Goal: Transaction & Acquisition: Obtain resource

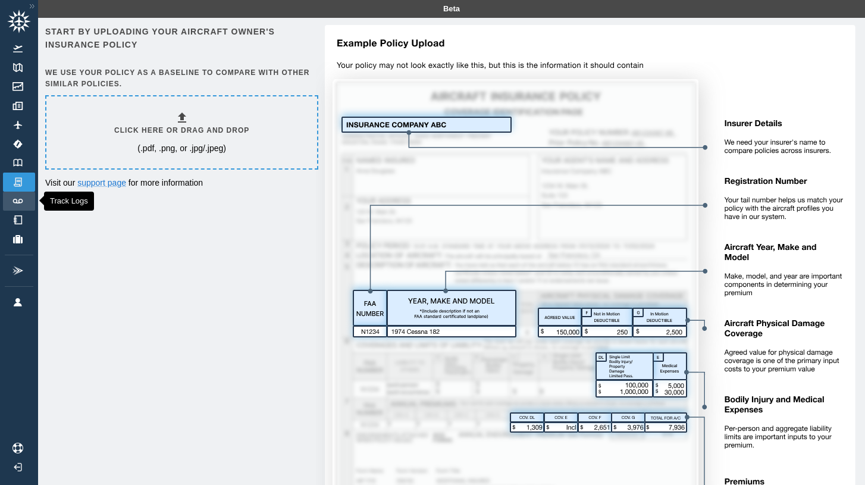
click at [18, 203] on img at bounding box center [17, 201] width 13 height 5
click at [240, 152] on div "Click here or drag and drop (.pdf, .png, or .jpg/.jpeg)" at bounding box center [181, 132] width 135 height 43
click at [253, 313] on div "Start by uploading your aircraft owner's insurance policy We use your policy as…" at bounding box center [451, 304] width 812 height 558
click at [204, 141] on div "Click here or drag and drop (.pdf, .png, or .jpg/.jpeg)" at bounding box center [181, 132] width 135 height 43
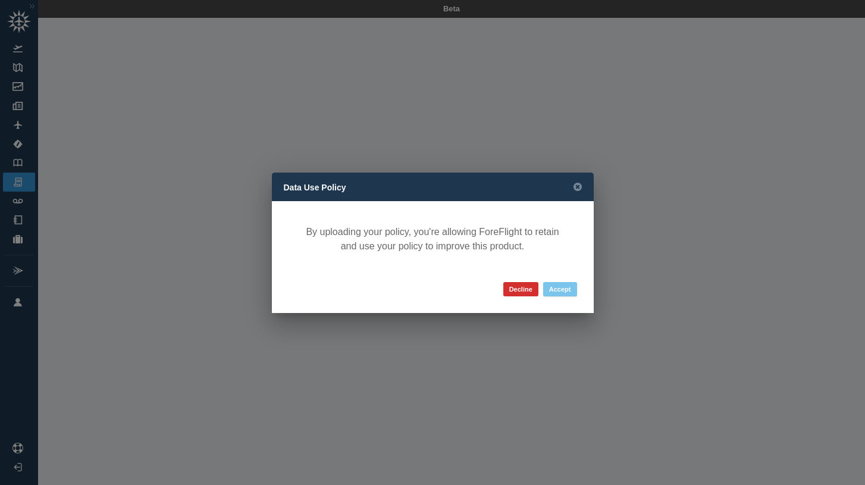
click at [564, 291] on button "Accept" at bounding box center [560, 289] width 34 height 14
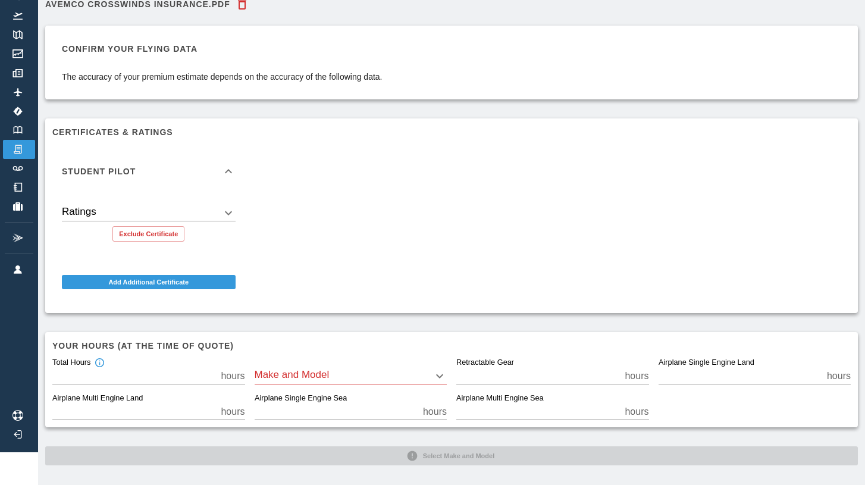
scroll to position [29, 0]
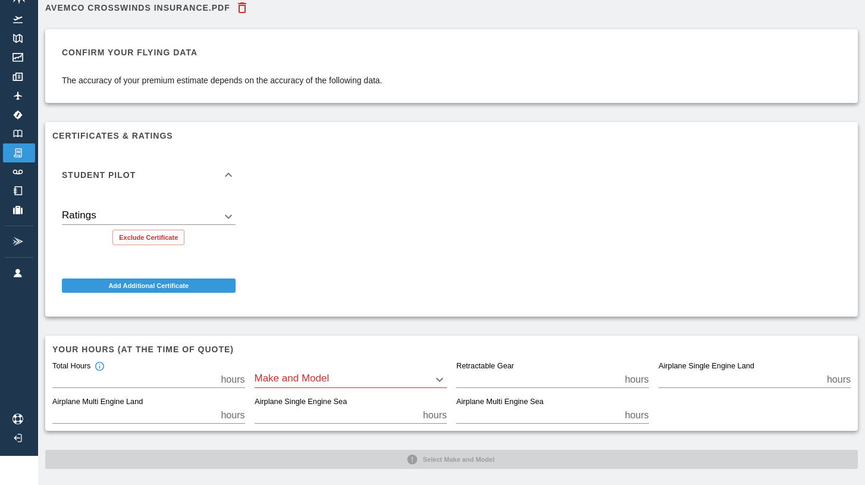
click at [150, 383] on input "**" at bounding box center [134, 379] width 164 height 17
type input "*"
click at [300, 381] on body "Beta AVEMCO Crosswinds Insurance.PDF Confirm your flying data The accuracy of y…" at bounding box center [432, 213] width 865 height 485
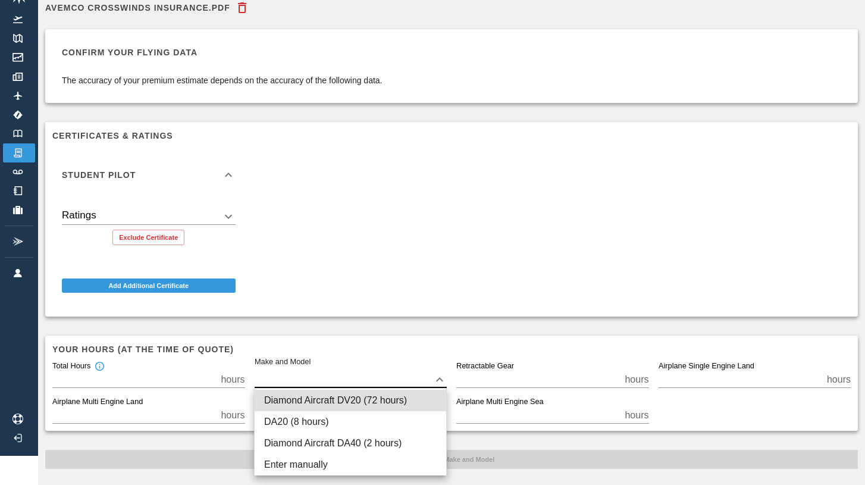
click at [305, 325] on div at bounding box center [432, 242] width 865 height 485
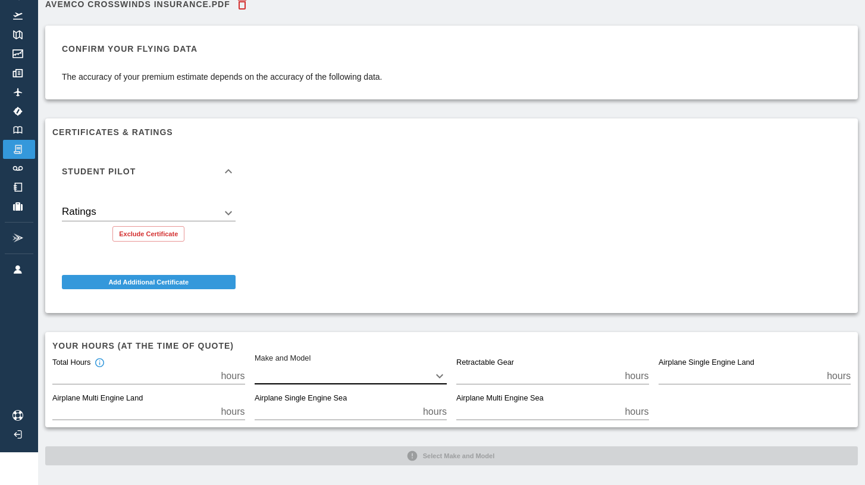
scroll to position [32, 0]
click at [698, 380] on input "**" at bounding box center [740, 377] width 164 height 17
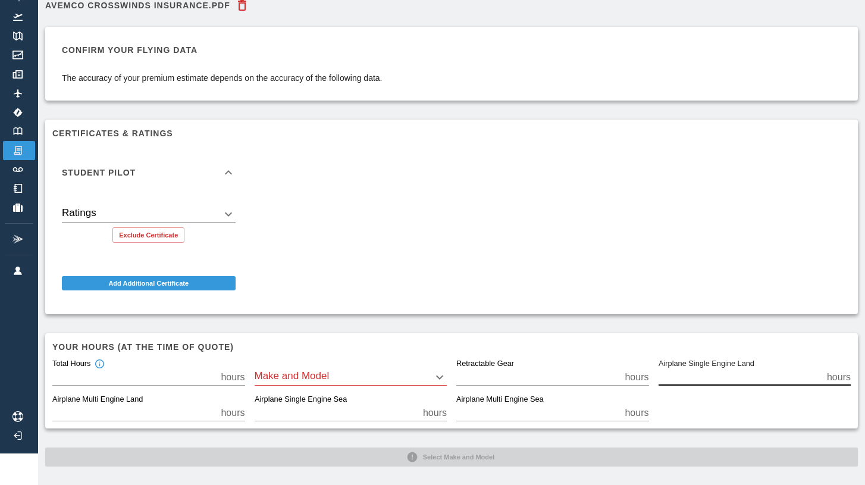
type input "*"
click at [571, 323] on div "Confirm your flying data The accuracy of your premium estimate depends on the a…" at bounding box center [451, 232] width 812 height 411
click at [377, 366] on div "Make and Model ​" at bounding box center [351, 372] width 193 height 26
click at [375, 374] on body "Beta AVEMCO Crosswinds Insurance.PDF Confirm your flying data The accuracy of y…" at bounding box center [432, 210] width 865 height 485
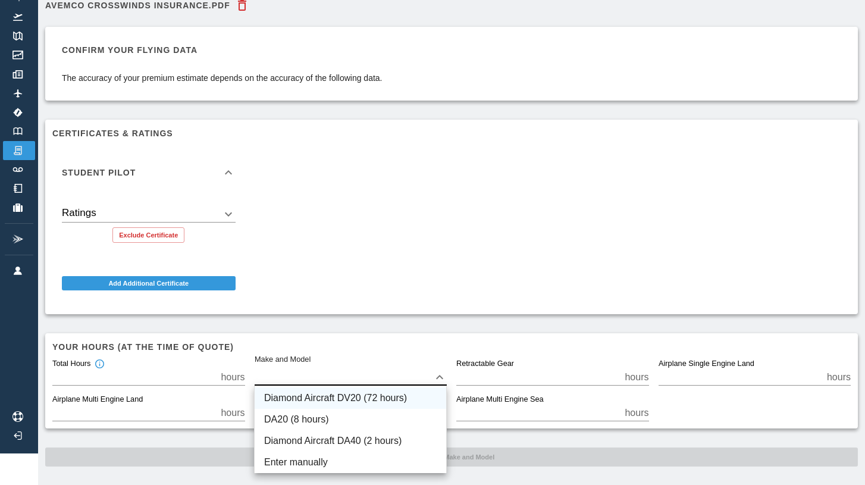
click at [363, 398] on li "Diamond Aircraft DV20 (72 hours)" at bounding box center [351, 397] width 192 height 21
type input "****"
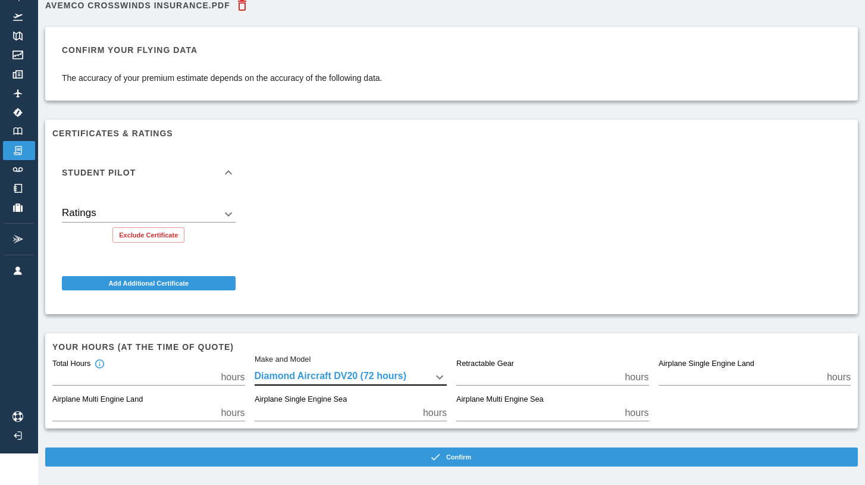
click at [224, 207] on body "Beta AVEMCO Crosswinds Insurance.PDF Confirm your flying data The accuracy of y…" at bounding box center [432, 210] width 865 height 485
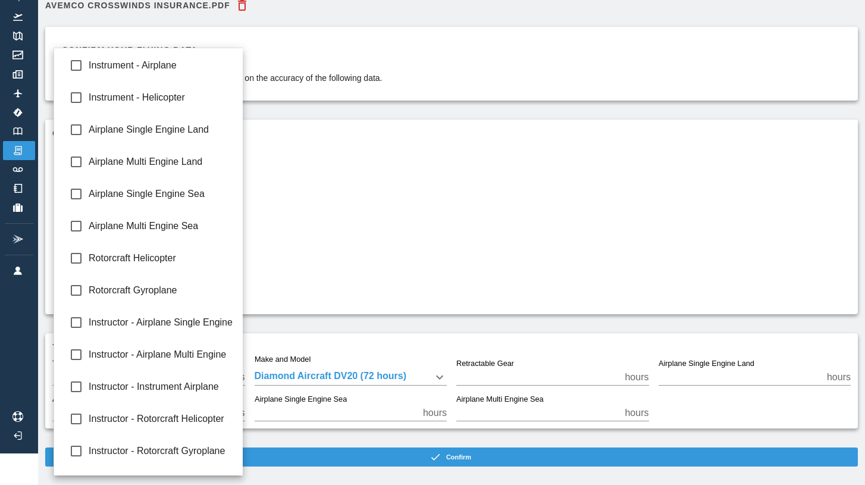
click at [316, 229] on div at bounding box center [432, 242] width 865 height 485
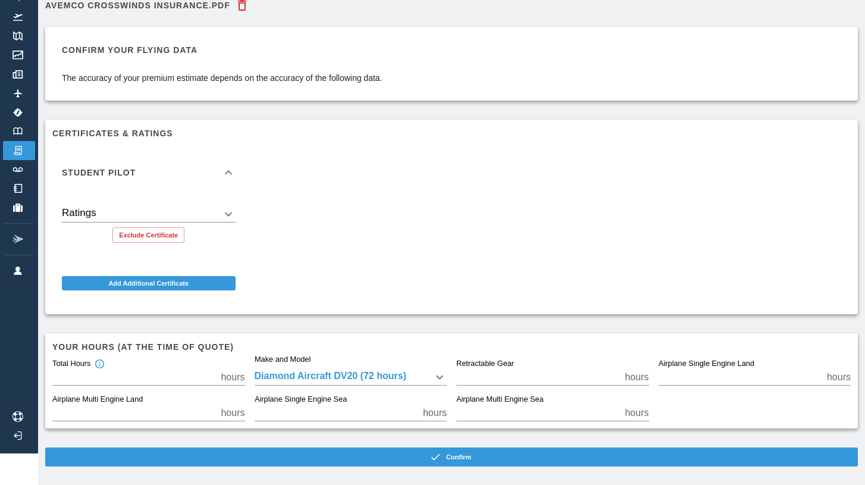
click at [231, 169] on icon at bounding box center [228, 172] width 14 height 14
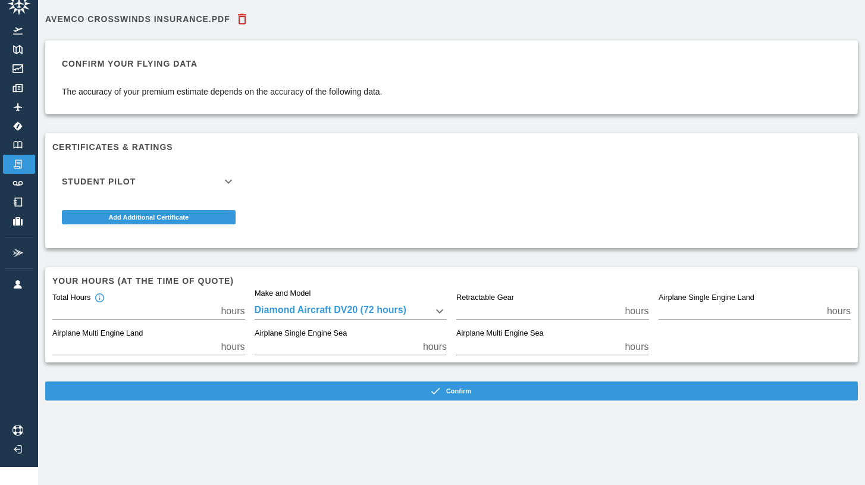
click at [331, 314] on body "Beta AVEMCO Crosswinds Insurance.PDF Confirm your flying data The accuracy of y…" at bounding box center [432, 224] width 865 height 485
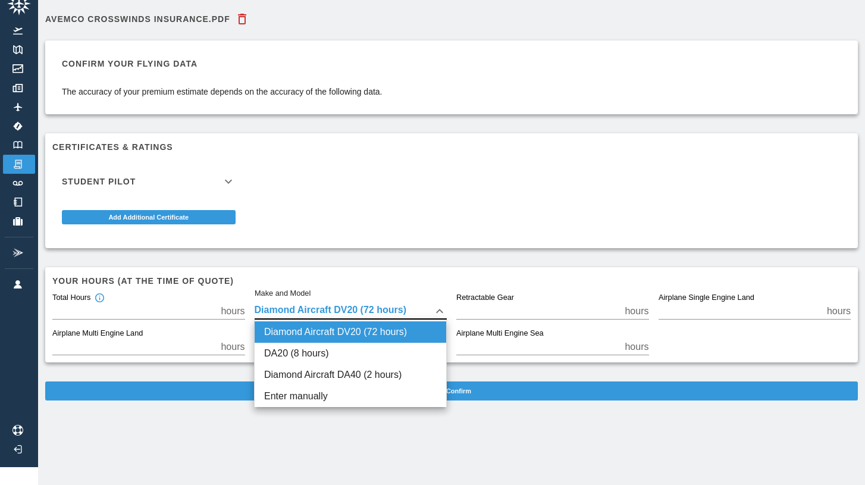
click at [334, 227] on div at bounding box center [432, 242] width 865 height 485
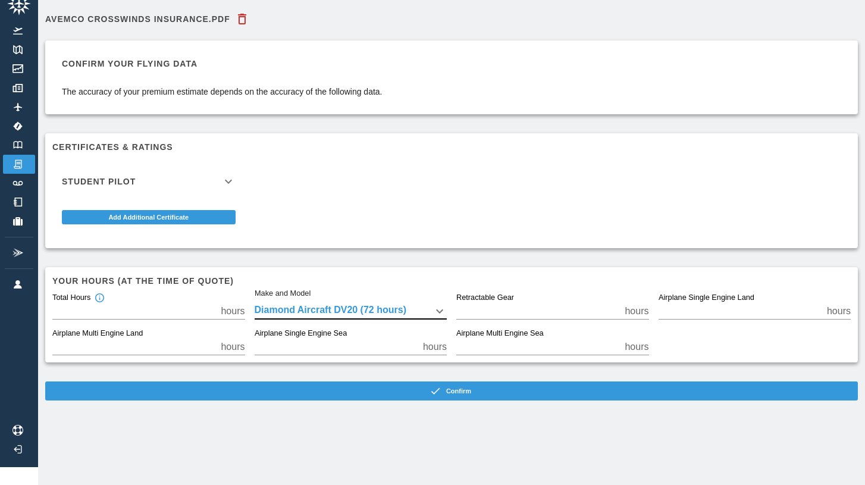
click at [340, 315] on body "Beta AVEMCO Crosswinds Insurance.PDF Confirm your flying data The accuracy of y…" at bounding box center [432, 224] width 865 height 485
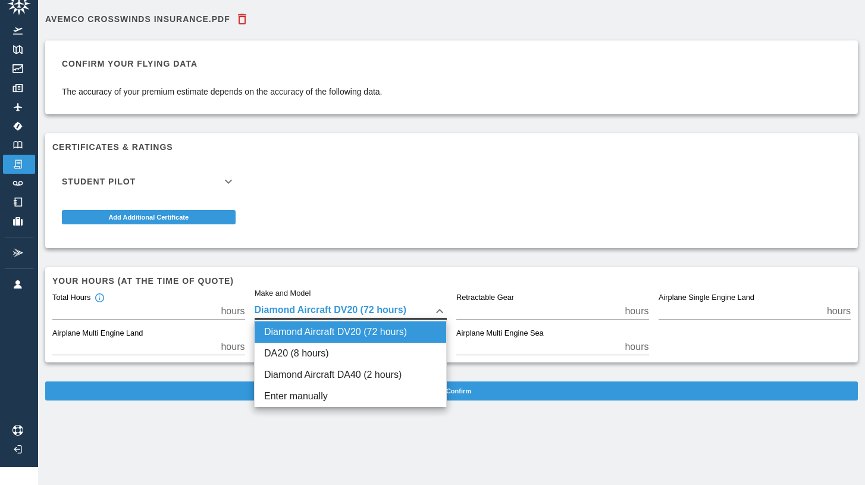
click at [340, 257] on div at bounding box center [432, 242] width 865 height 485
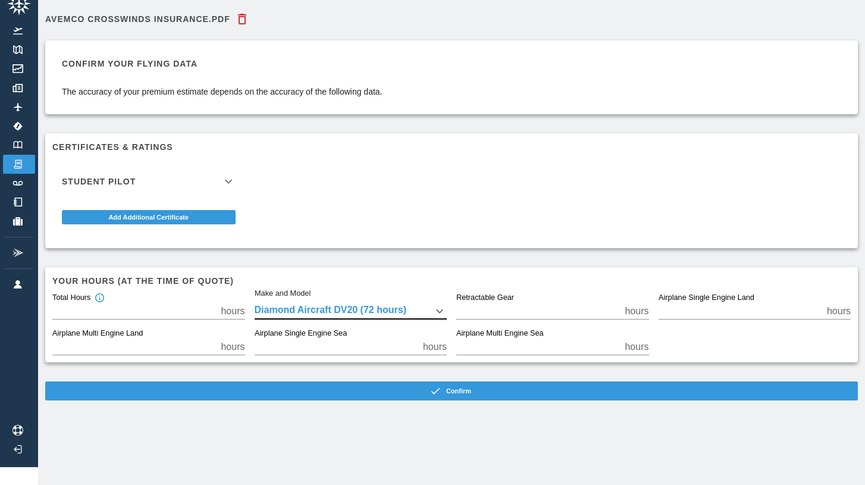
scroll to position [0, 0]
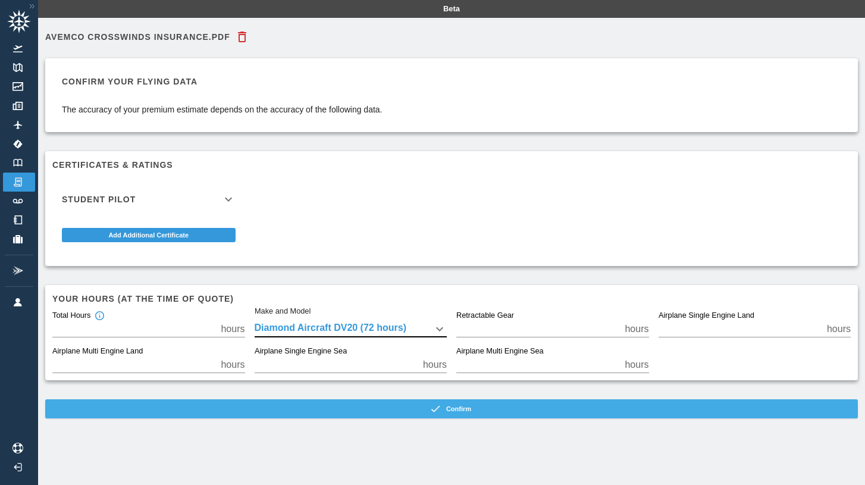
click at [347, 407] on button "Confirm" at bounding box center [451, 408] width 812 height 19
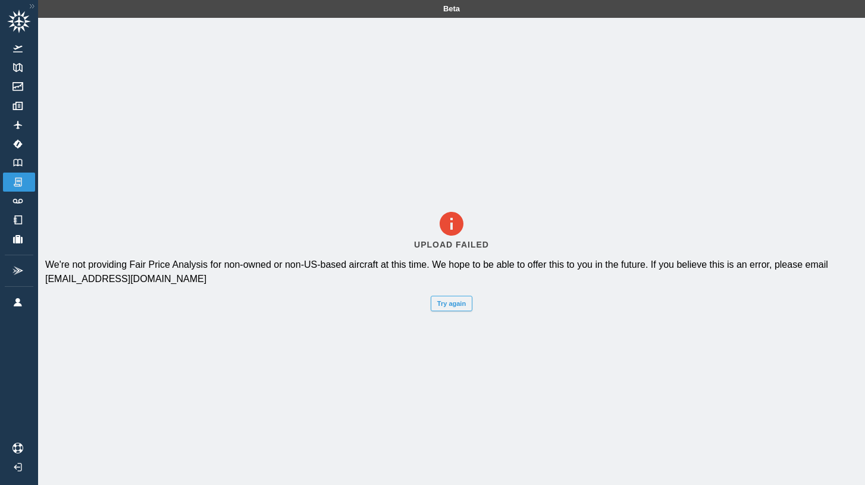
click at [449, 303] on button "Try again" at bounding box center [452, 303] width 42 height 15
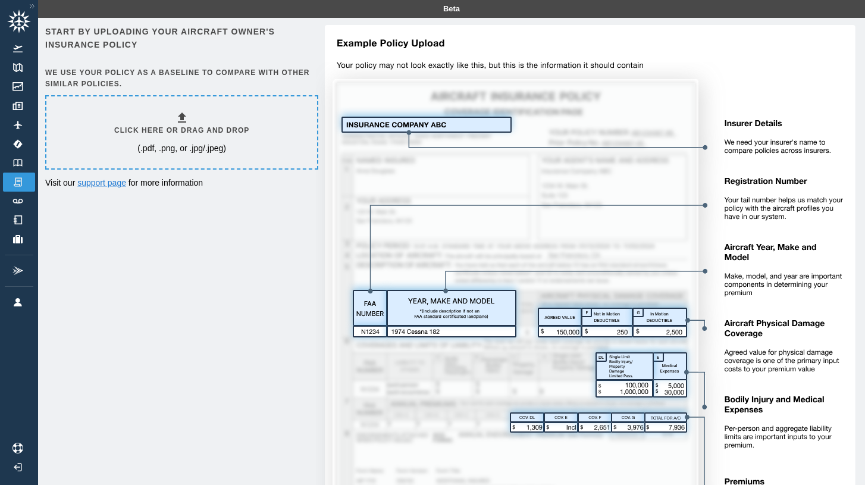
click at [284, 141] on div "Click here or drag and drop (.pdf, .png, or .jpg/.jpeg)" at bounding box center [181, 132] width 271 height 72
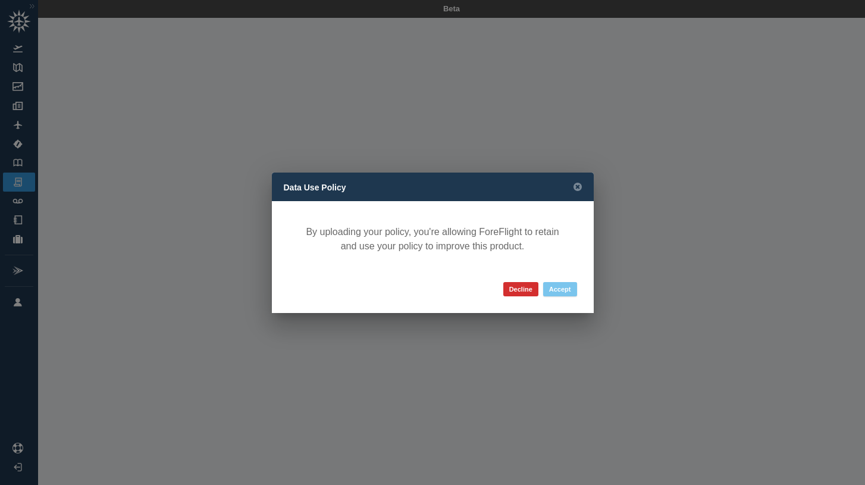
click at [560, 288] on button "Accept" at bounding box center [560, 289] width 34 height 14
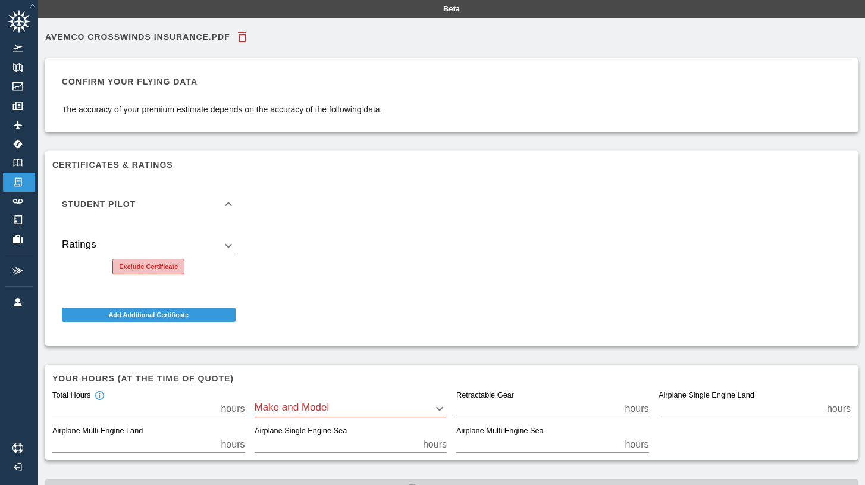
click at [181, 265] on button "Exclude Certificate" at bounding box center [148, 266] width 72 height 15
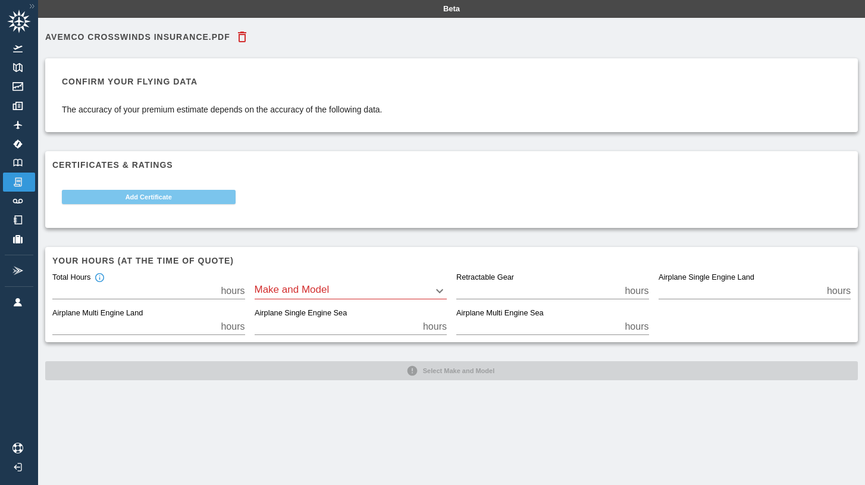
click at [177, 198] on button "Add Certificate" at bounding box center [149, 197] width 174 height 14
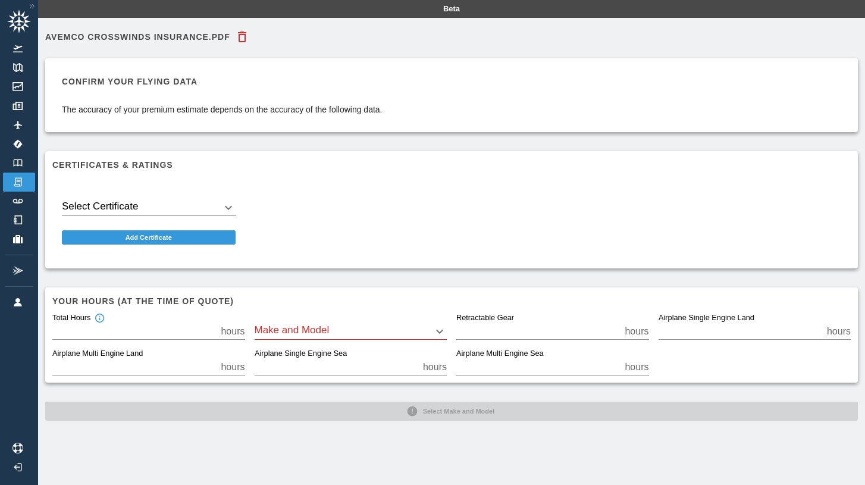
click at [174, 206] on body "Beta AVEMCO Crosswinds Insurance.PDF Confirm your flying data The accuracy of y…" at bounding box center [432, 242] width 865 height 485
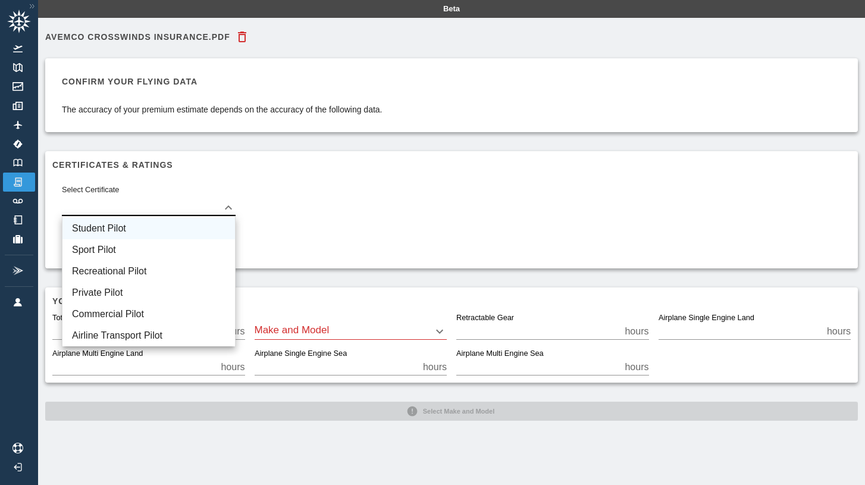
click at [172, 225] on li "Student Pilot" at bounding box center [148, 228] width 172 height 21
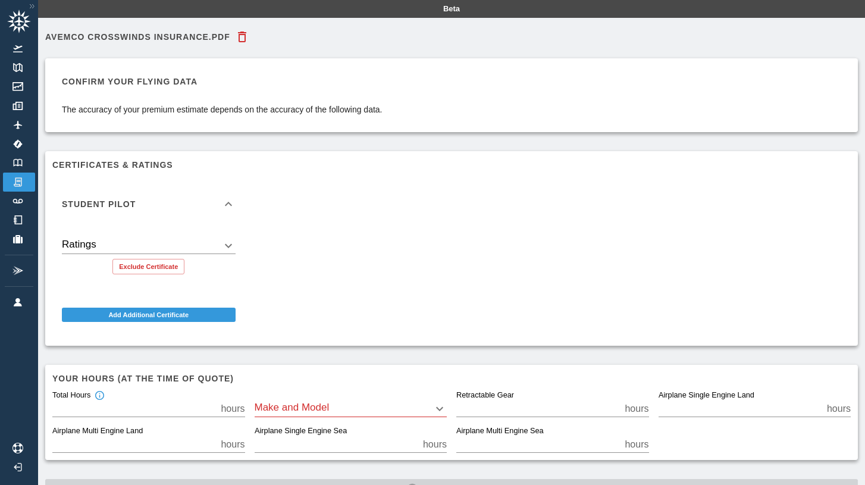
click at [229, 199] on icon at bounding box center [228, 204] width 14 height 14
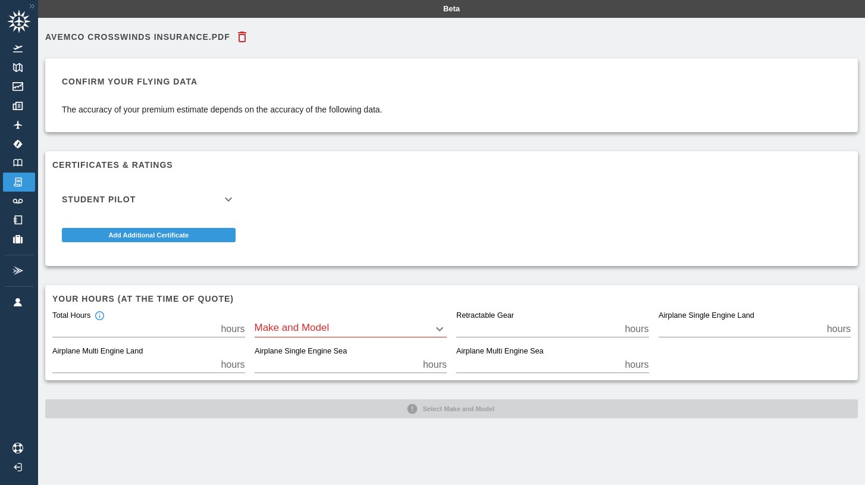
click at [229, 199] on icon at bounding box center [228, 199] width 7 height 4
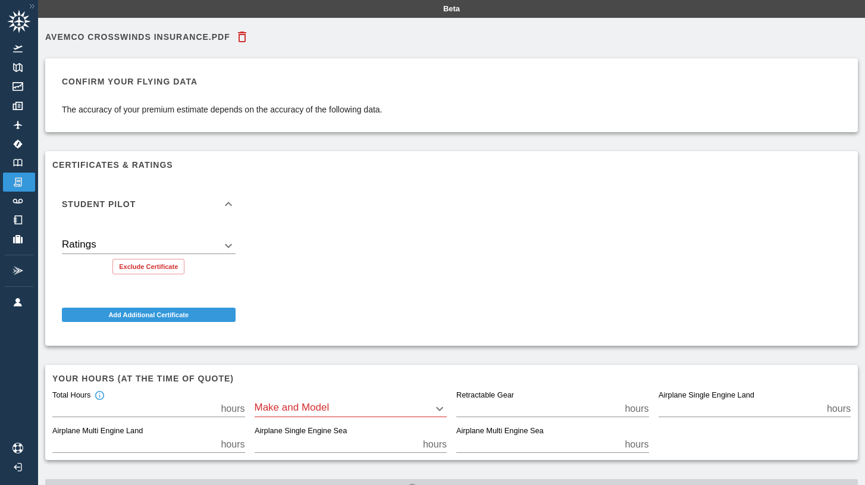
click at [221, 244] on body "Beta AVEMCO Crosswinds Insurance.PDF Confirm your flying data The accuracy of y…" at bounding box center [432, 242] width 865 height 485
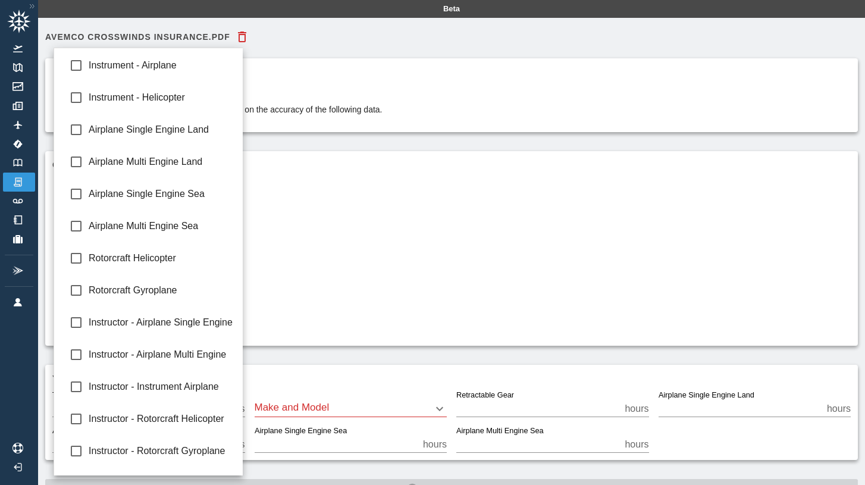
click at [285, 255] on div at bounding box center [432, 242] width 865 height 485
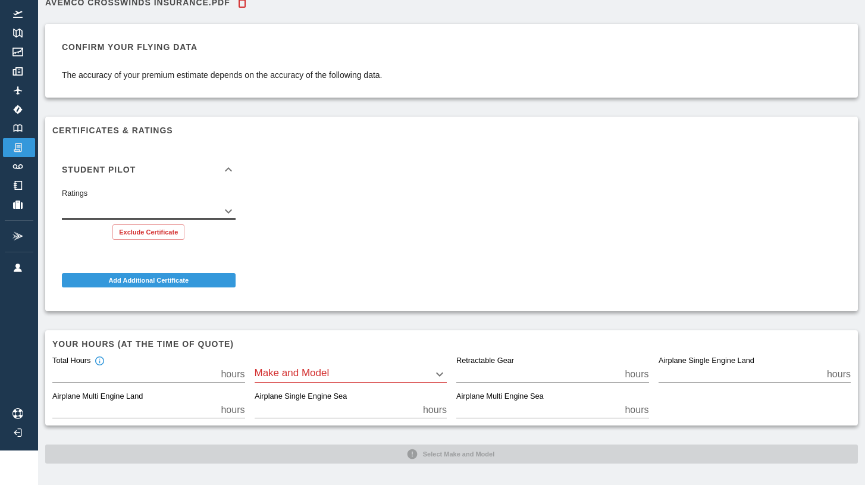
scroll to position [38, 0]
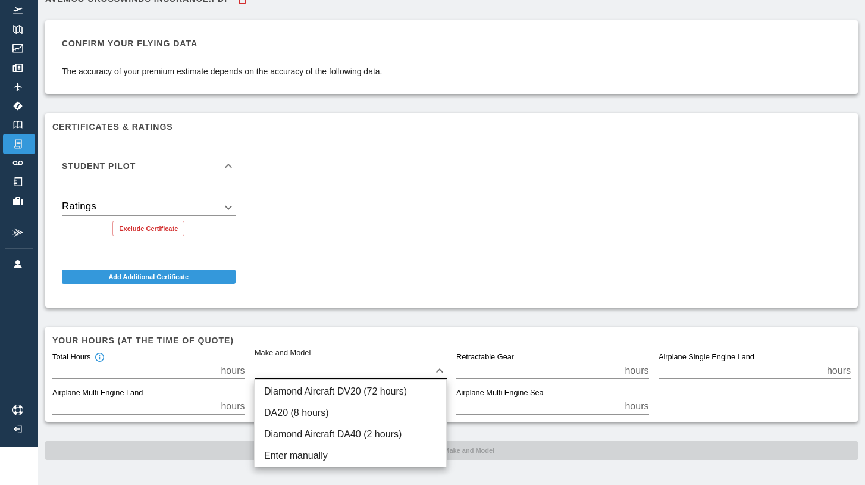
click at [296, 372] on body "Beta AVEMCO Crosswinds Insurance.PDF Confirm your flying data The accuracy of y…" at bounding box center [432, 204] width 865 height 485
click at [309, 391] on li "Diamond Aircraft DV20 (72 hours)" at bounding box center [351, 391] width 192 height 21
type input "****"
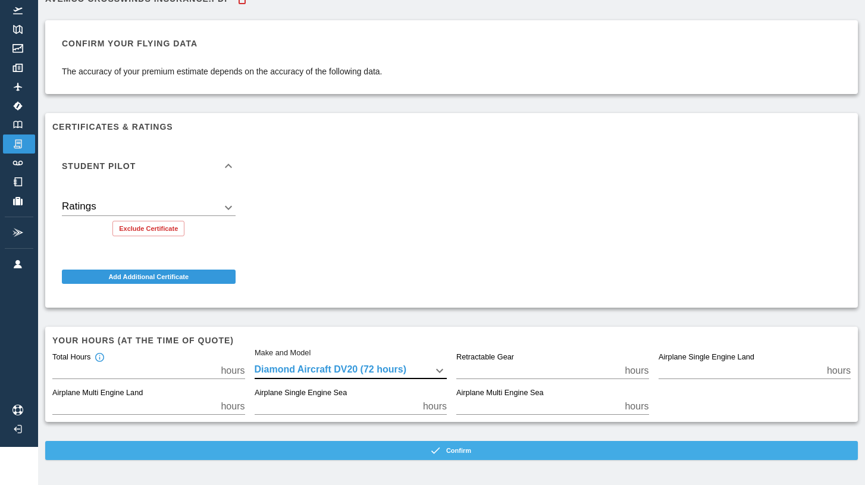
click at [371, 448] on button "Confirm" at bounding box center [451, 450] width 812 height 19
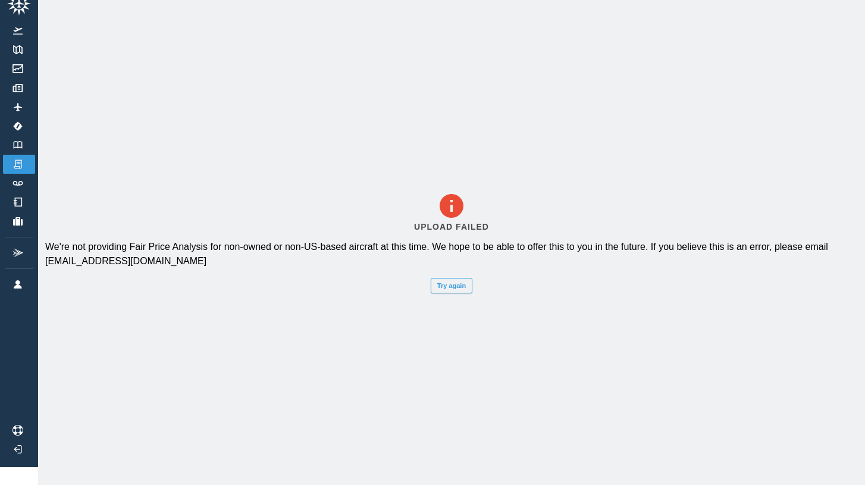
click at [467, 290] on button "Try again" at bounding box center [452, 285] width 42 height 15
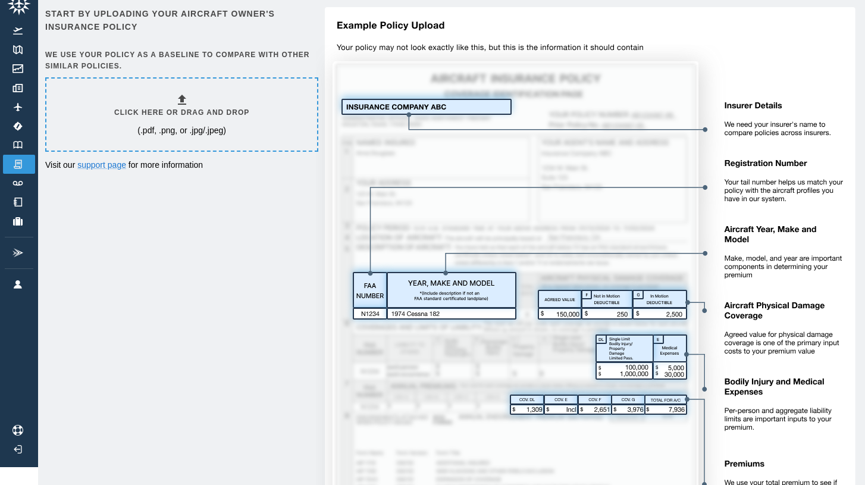
click at [221, 112] on h6 "Click here or drag and drop" at bounding box center [181, 112] width 135 height 11
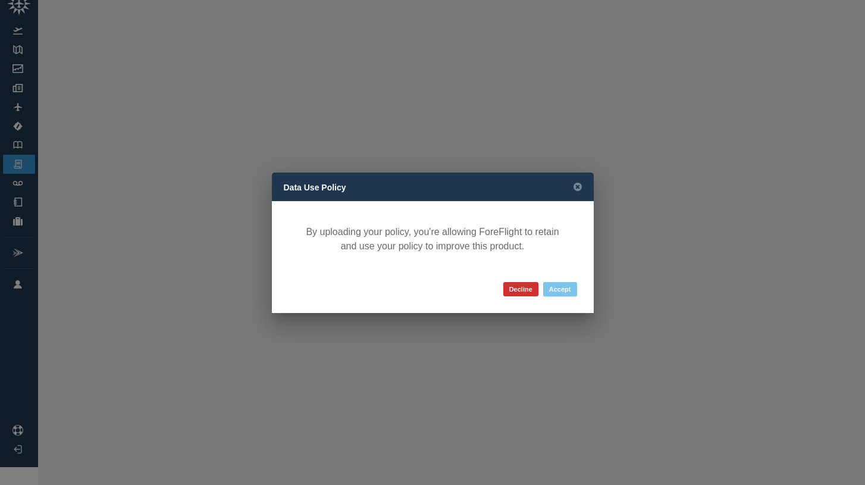
click at [569, 292] on button "Accept" at bounding box center [560, 289] width 34 height 14
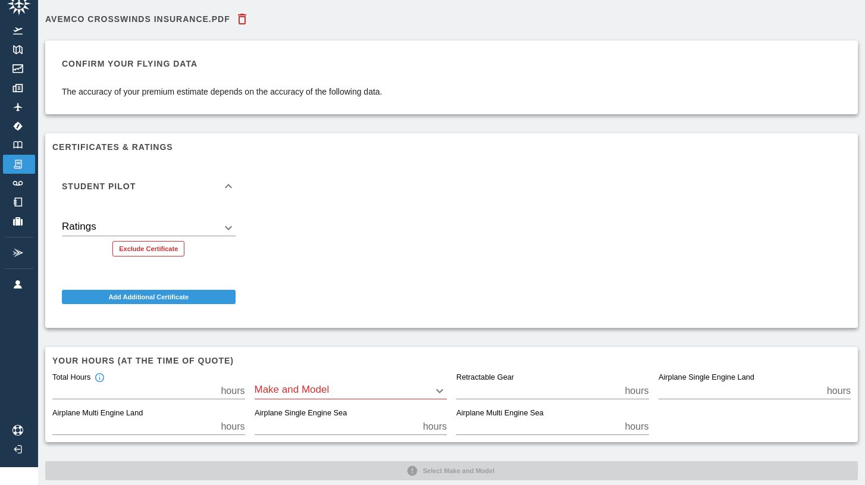
click at [175, 248] on button "Exclude Certificate" at bounding box center [148, 248] width 72 height 15
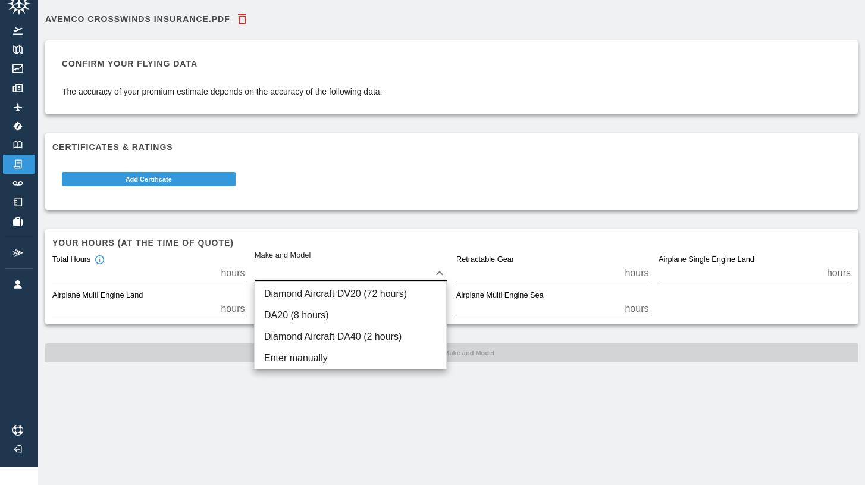
click at [303, 275] on body "Beta AVEMCO Crosswinds Insurance.PDF Confirm your flying data The accuracy of y…" at bounding box center [432, 224] width 865 height 485
click at [313, 300] on li "Diamond Aircraft DV20 (72 hours)" at bounding box center [351, 293] width 192 height 21
type input "****"
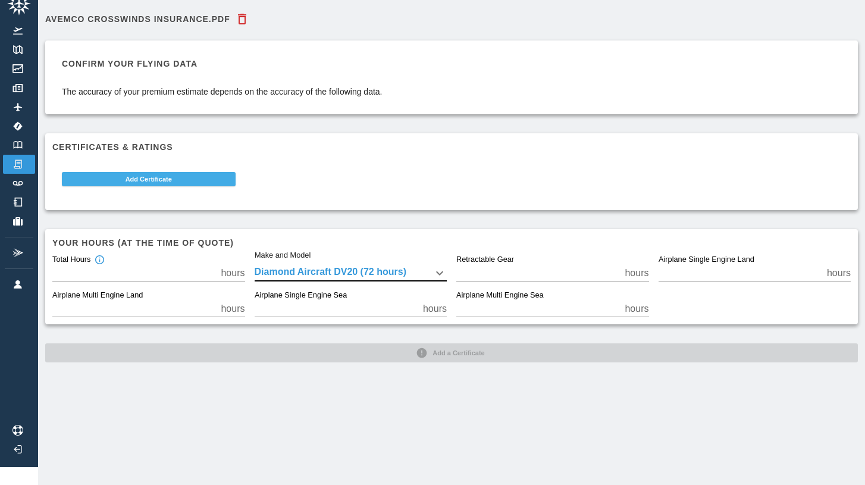
click at [199, 180] on button "Add Certificate" at bounding box center [149, 179] width 174 height 14
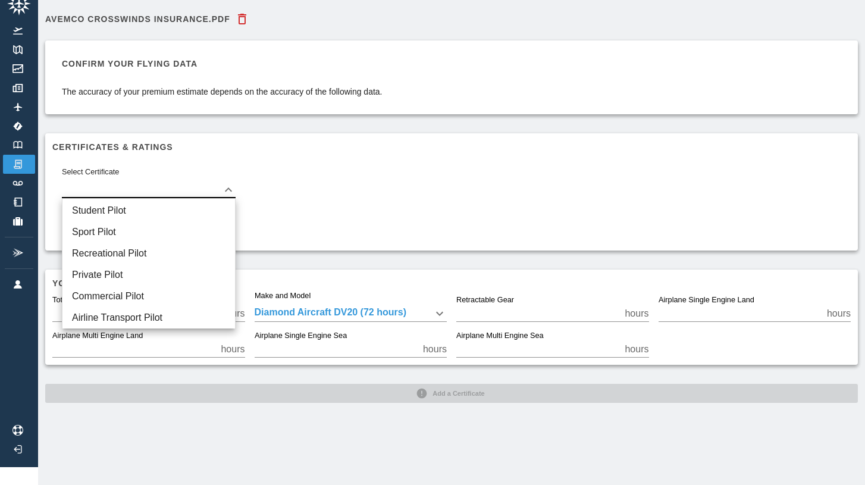
click at [180, 187] on body "Beta AVEMCO Crosswinds Insurance.PDF Confirm your flying data The accuracy of y…" at bounding box center [432, 224] width 865 height 485
click at [167, 206] on li "Student Pilot" at bounding box center [148, 210] width 172 height 21
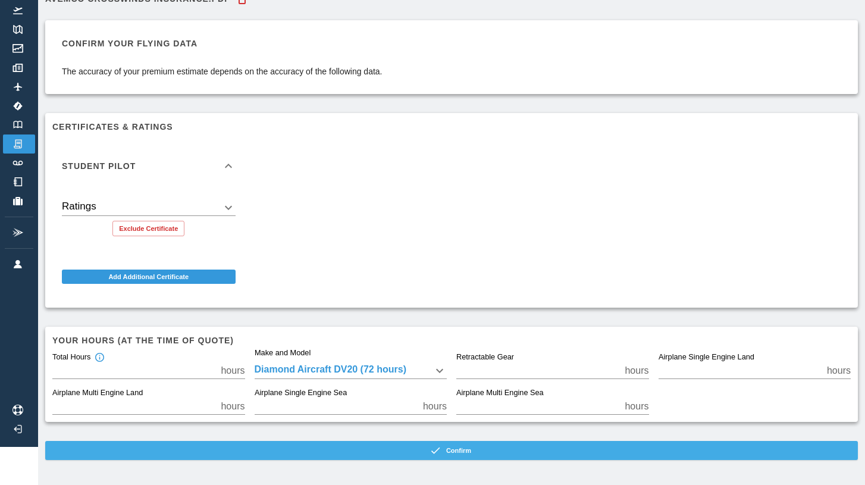
click at [293, 456] on button "Confirm" at bounding box center [451, 450] width 812 height 19
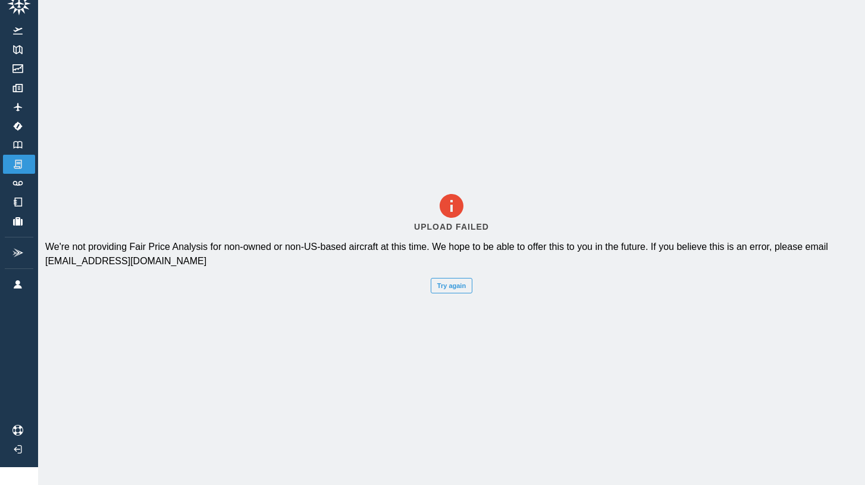
click at [459, 274] on div "Upload Failed We're not providing Fair Price Analysis for non-owned or non-US-b…" at bounding box center [451, 242] width 827 height 485
click at [453, 289] on button "Try again" at bounding box center [452, 285] width 42 height 15
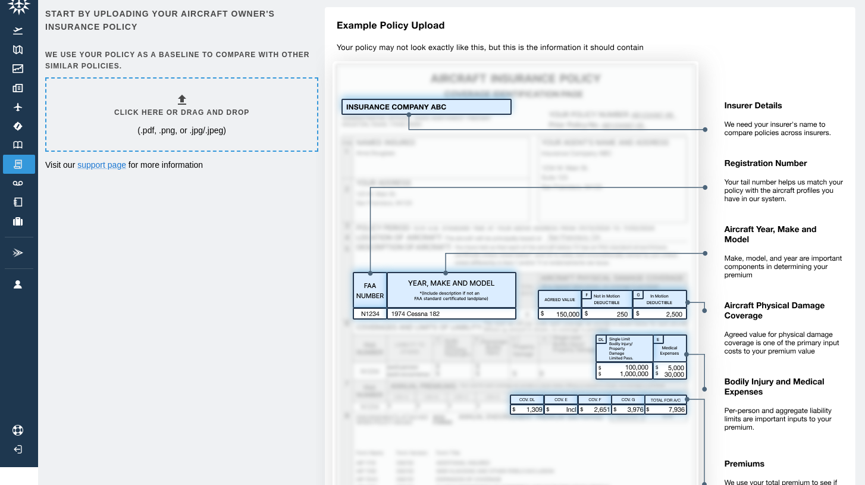
click at [187, 118] on div "Click here or drag and drop (.pdf, .png, or .jpg/.jpeg)" at bounding box center [181, 114] width 135 height 43
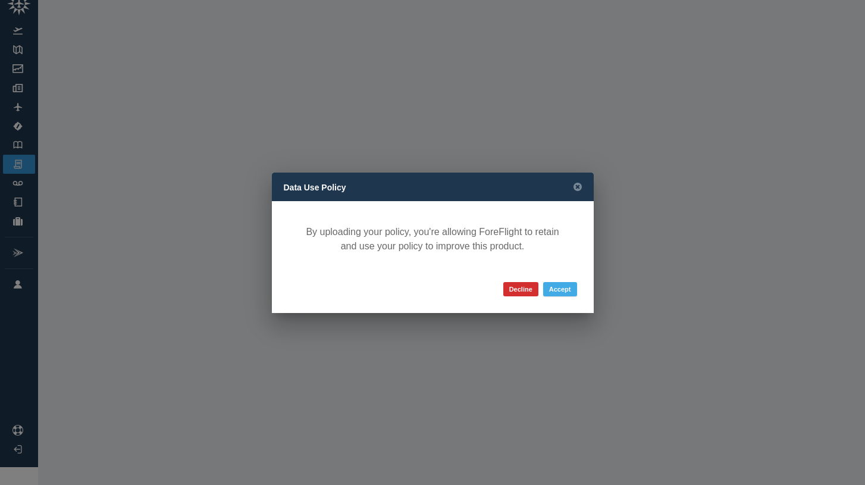
click at [553, 283] on button "Accept" at bounding box center [560, 289] width 34 height 14
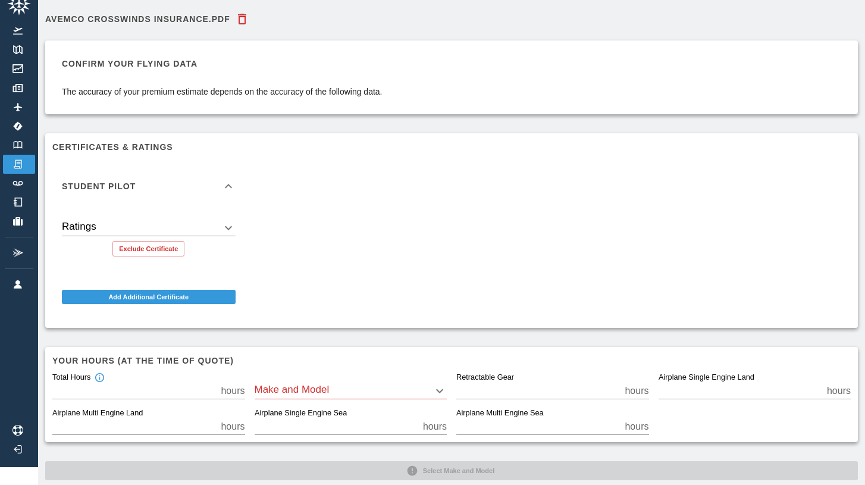
click at [222, 181] on icon at bounding box center [228, 186] width 14 height 14
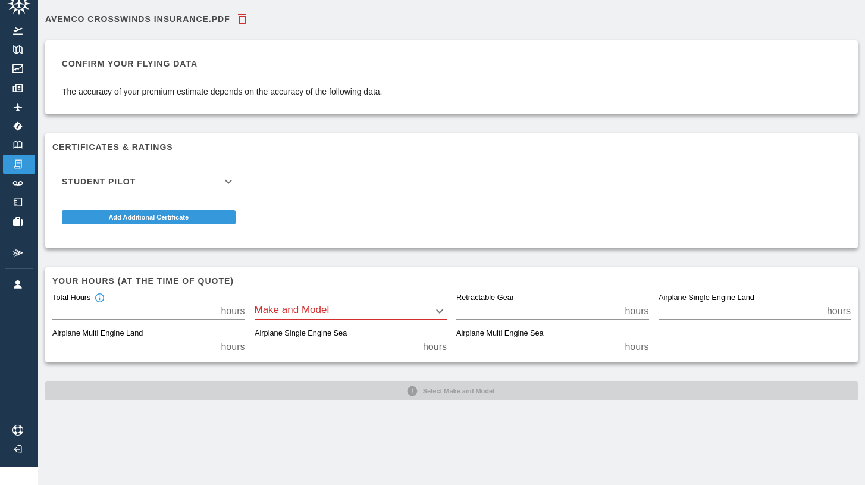
click at [222, 181] on icon at bounding box center [228, 181] width 14 height 14
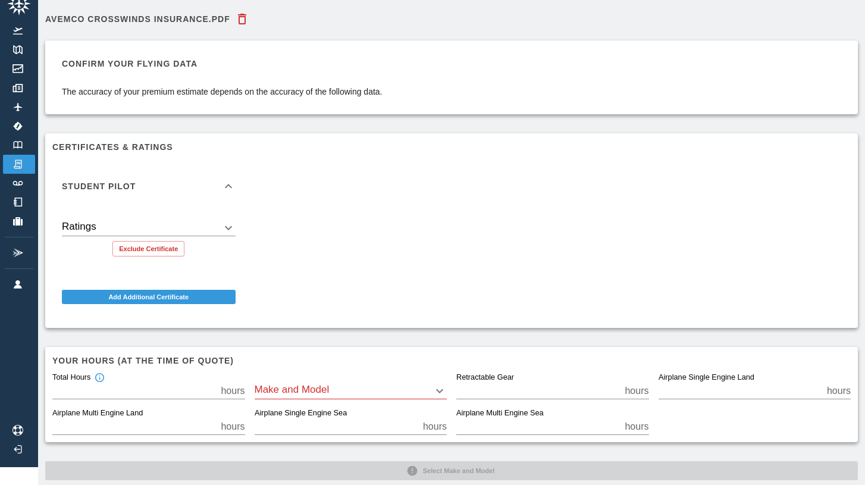
click at [206, 224] on body "Beta AVEMCO Crosswinds Insurance.PDF Confirm your flying data The accuracy of y…" at bounding box center [432, 224] width 865 height 485
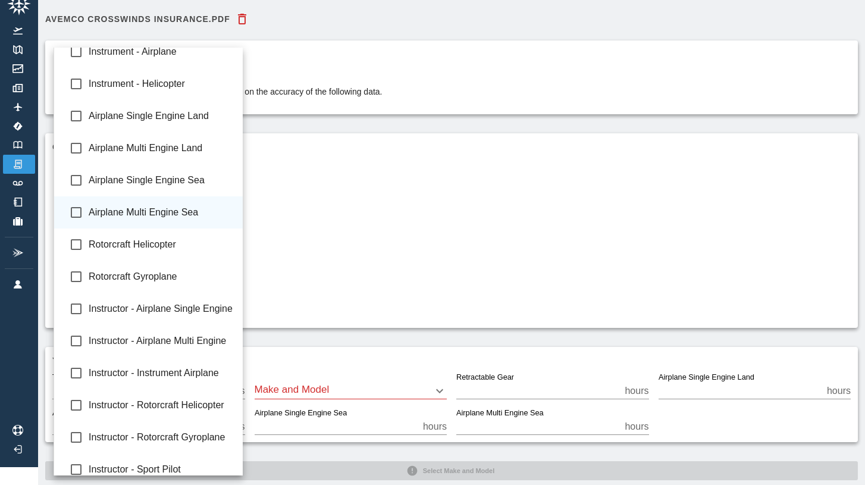
scroll to position [0, 0]
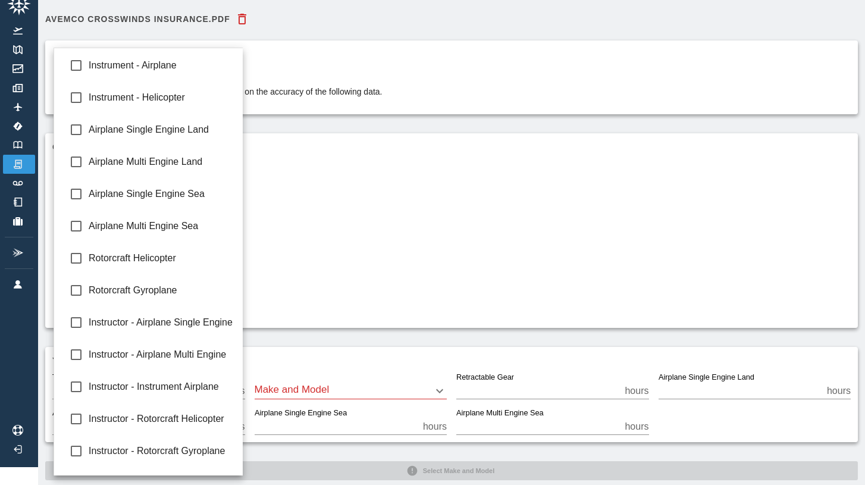
click at [309, 221] on div at bounding box center [432, 242] width 865 height 485
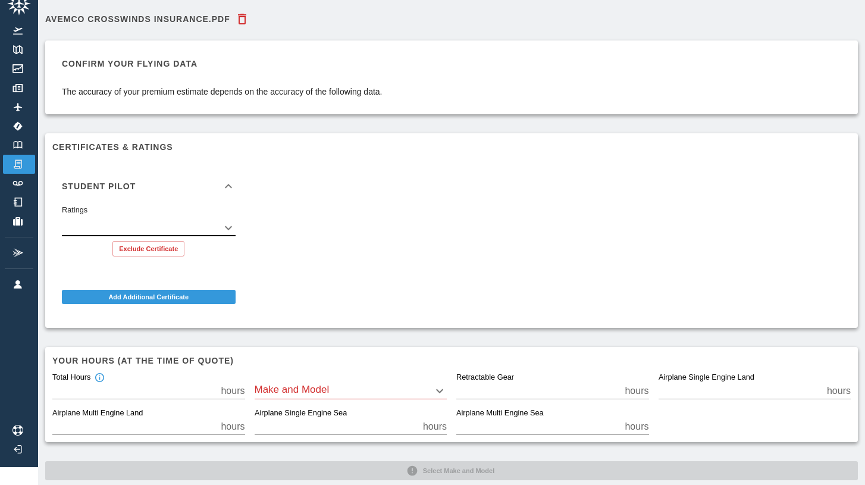
scroll to position [38, 0]
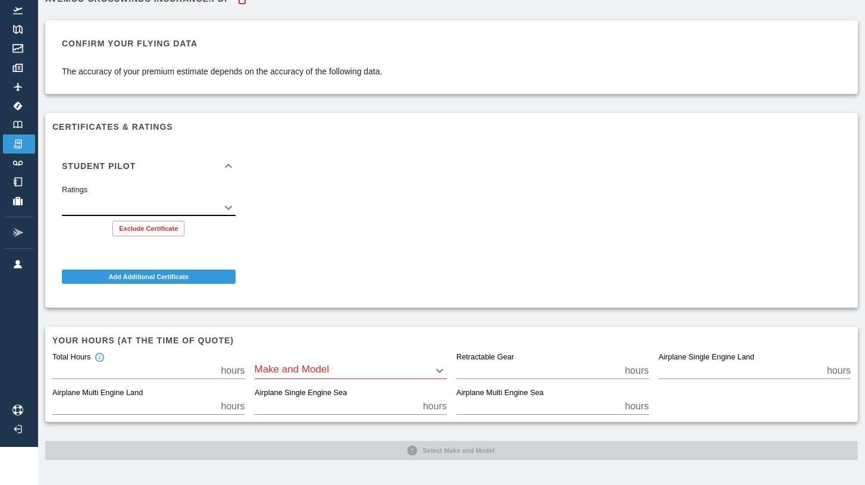
click at [305, 370] on body "Beta AVEMCO Crosswinds Insurance.PDF Confirm your flying data The accuracy of y…" at bounding box center [432, 204] width 865 height 485
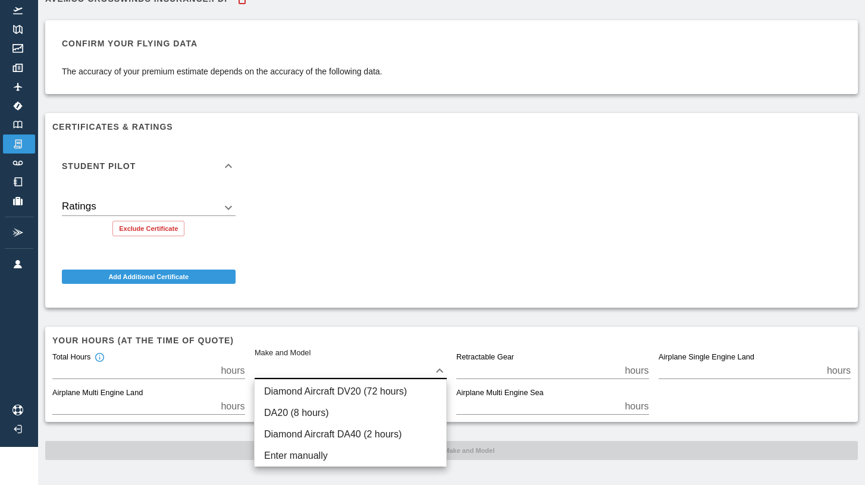
click at [306, 366] on div at bounding box center [432, 242] width 865 height 485
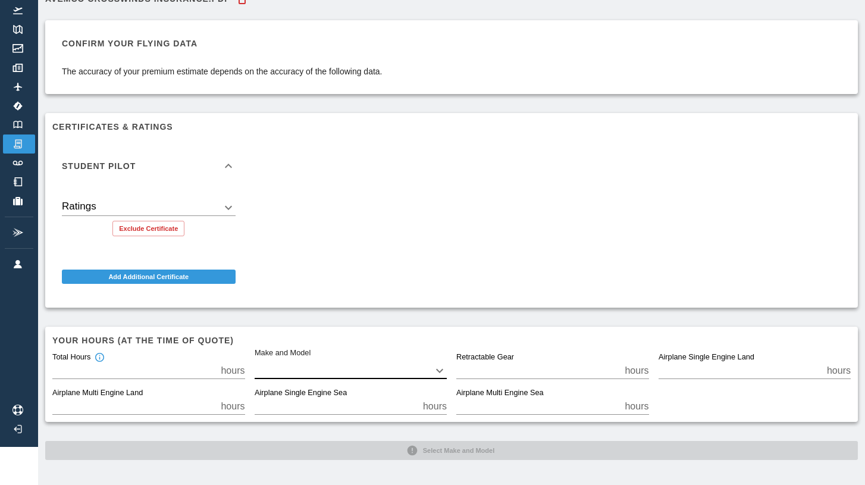
click at [118, 359] on div "Total Hours * hours" at bounding box center [148, 366] width 193 height 26
click at [118, 369] on input "*" at bounding box center [134, 370] width 164 height 17
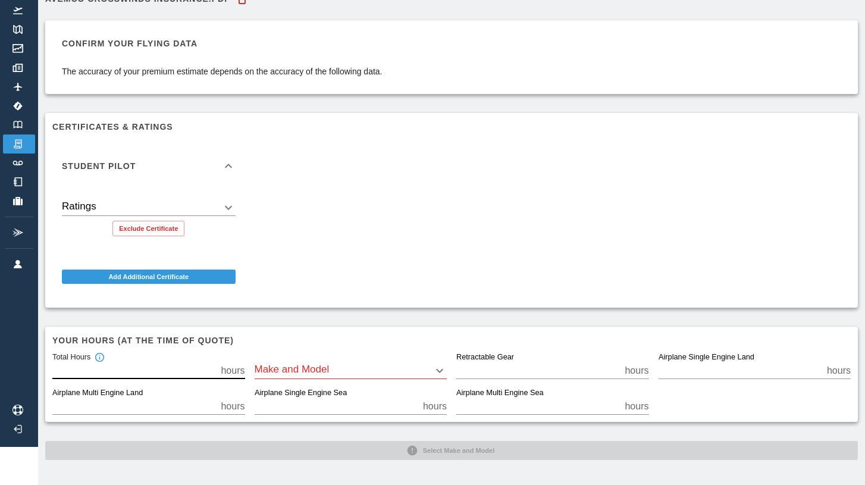
type input "**"
click at [279, 382] on div "Airplane Single Engine Sea * hours" at bounding box center [346, 397] width 202 height 36
click at [280, 379] on div "Total Hours ** hours Make and Model ​ Retractable Gear * hours Airplane Single …" at bounding box center [447, 378] width 808 height 71
click at [281, 375] on body "Beta AVEMCO Crosswinds Insurance.PDF Confirm your flying data The accuracy of y…" at bounding box center [432, 204] width 865 height 485
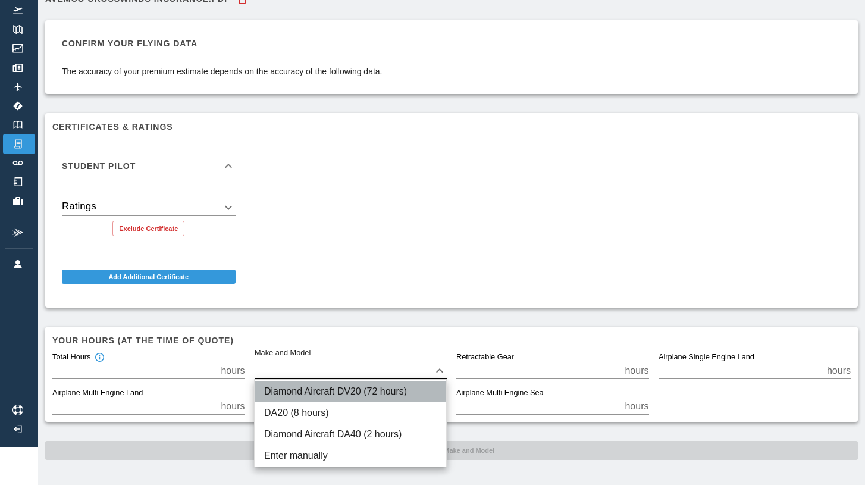
click at [293, 397] on li "Diamond Aircraft DV20 (72 hours)" at bounding box center [351, 391] width 192 height 21
type input "****"
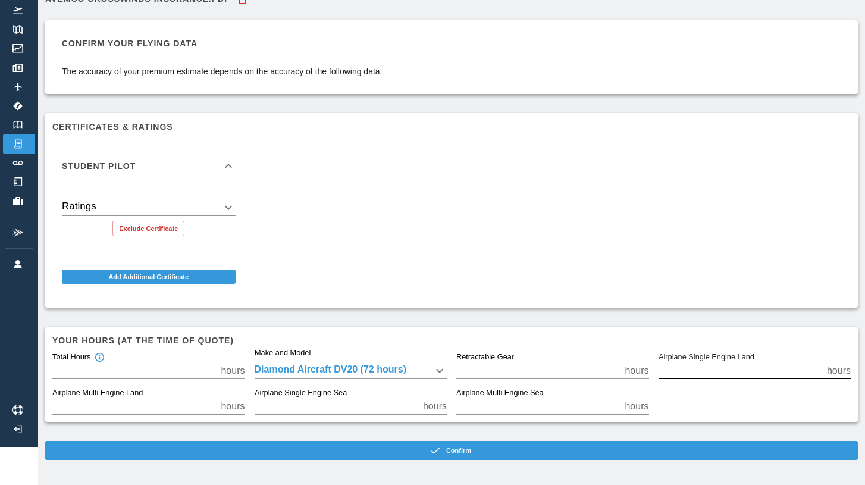
click at [721, 372] on input "*" at bounding box center [740, 370] width 164 height 17
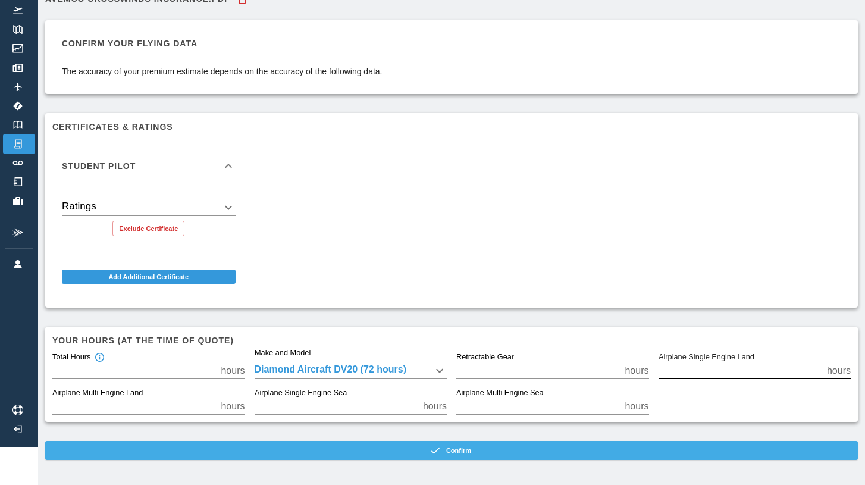
type input "**"
click at [390, 455] on button "Confirm" at bounding box center [451, 450] width 812 height 19
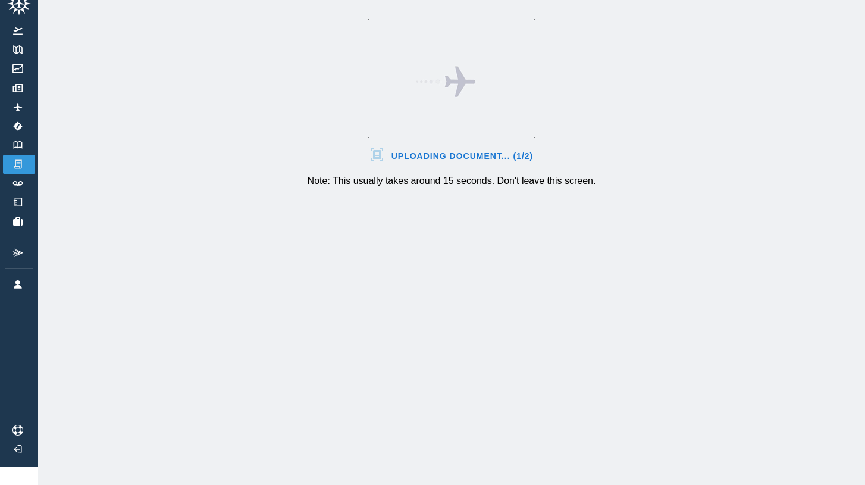
scroll to position [18, 0]
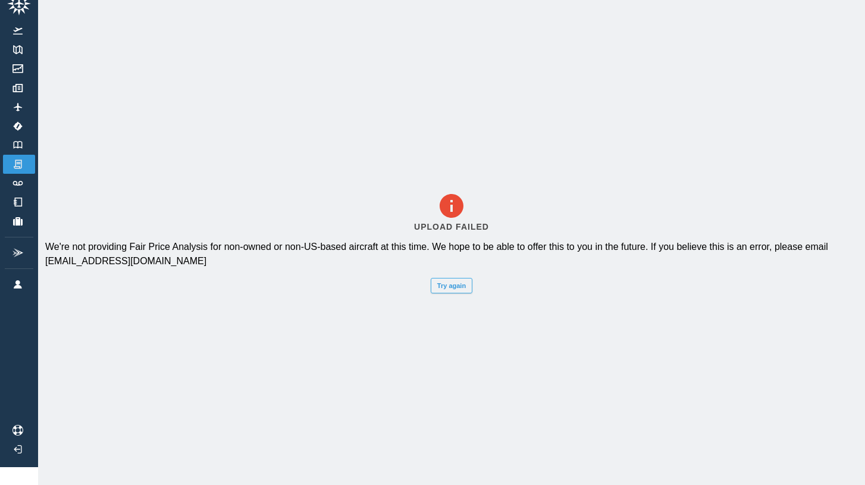
click at [455, 285] on button "Try again" at bounding box center [452, 285] width 42 height 15
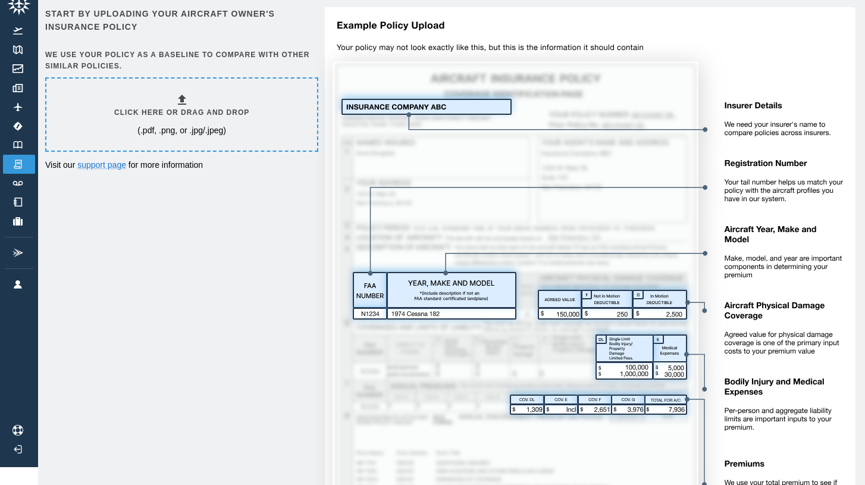
click at [224, 105] on div "Click here or drag and drop (.pdf, .png, or .jpg/.jpeg)" at bounding box center [181, 114] width 135 height 43
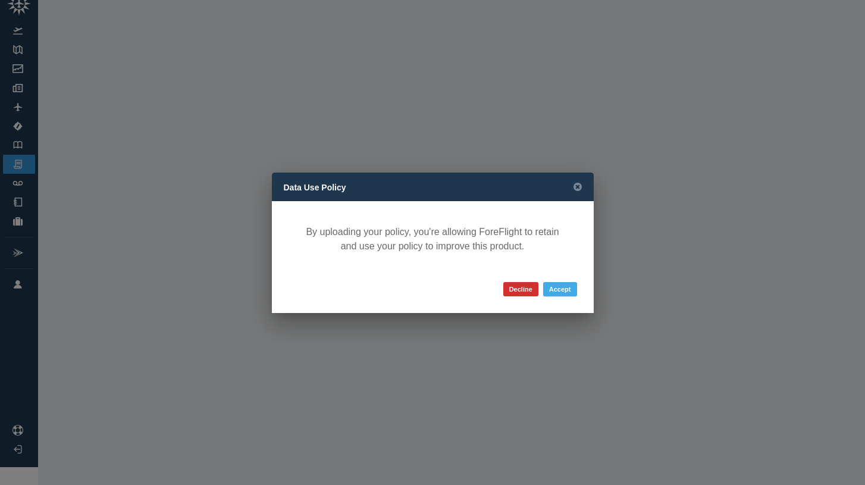
click at [565, 287] on button "Accept" at bounding box center [560, 289] width 34 height 14
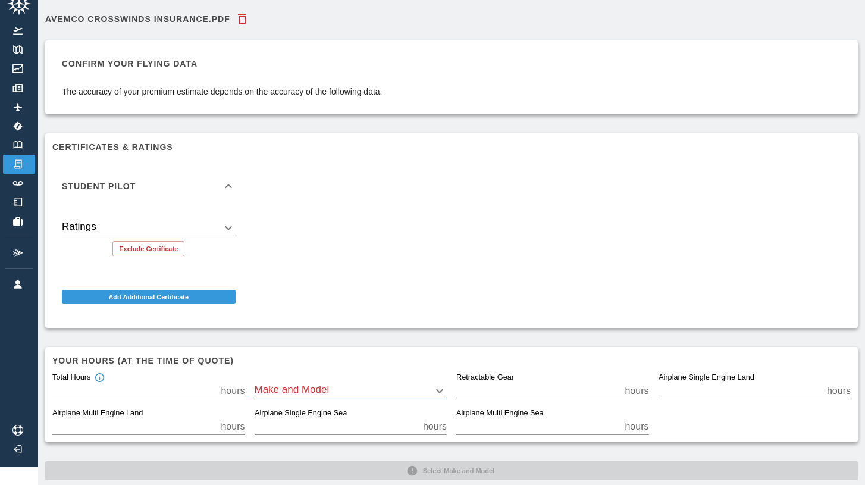
scroll to position [38, 0]
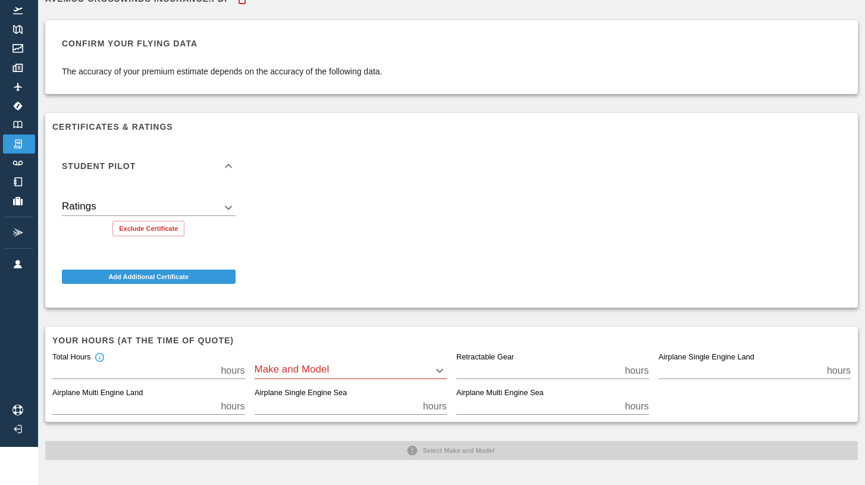
click at [408, 369] on body "Beta AVEMCO Crosswinds Insurance.PDF Confirm your flying data The accuracy of y…" at bounding box center [432, 204] width 865 height 485
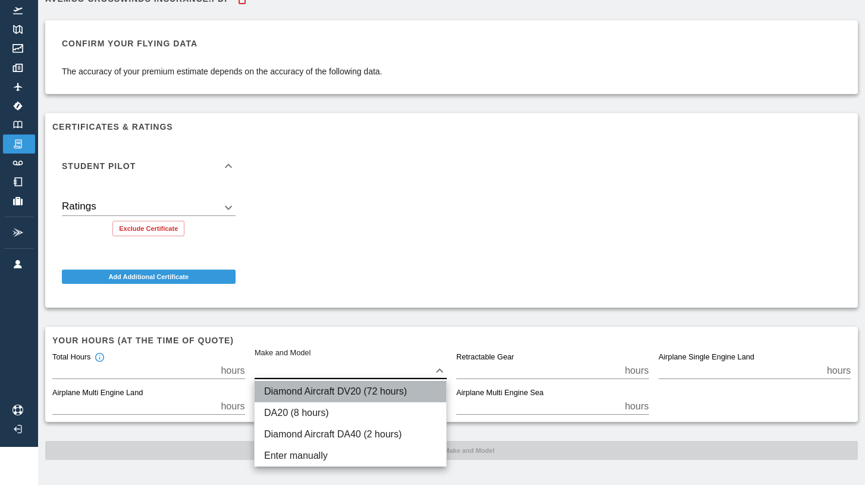
click at [373, 395] on li "Diamond Aircraft DV20 (72 hours)" at bounding box center [351, 391] width 192 height 21
type input "****"
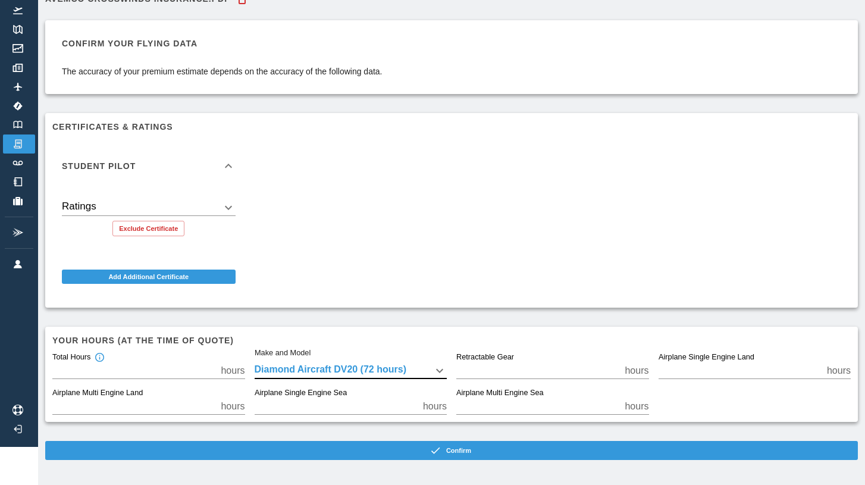
click at [167, 372] on input "**" at bounding box center [134, 370] width 164 height 17
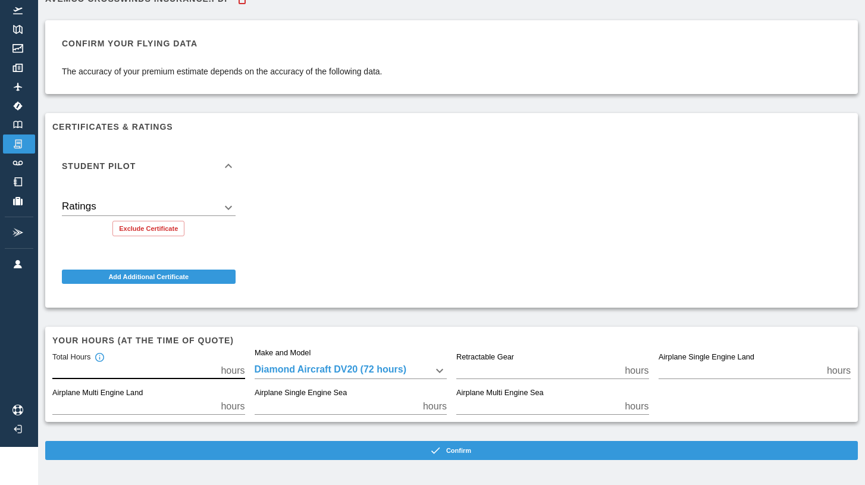
type input "*"
click at [707, 371] on input "**" at bounding box center [740, 370] width 164 height 17
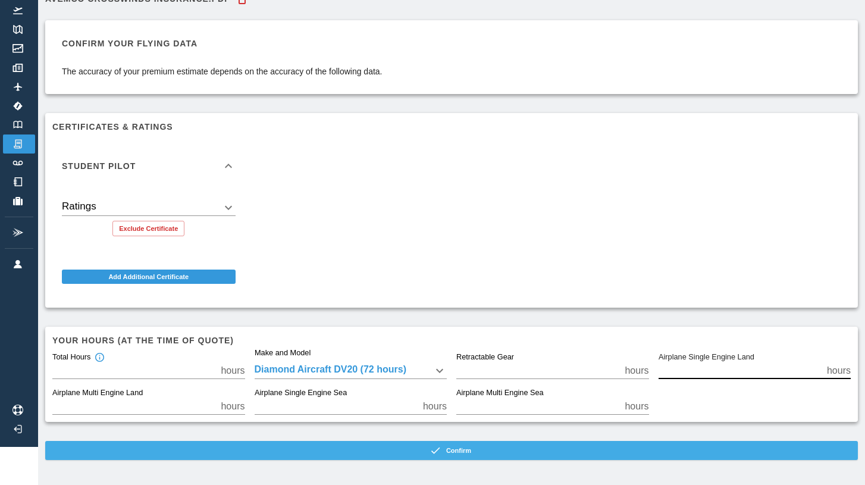
type input "*"
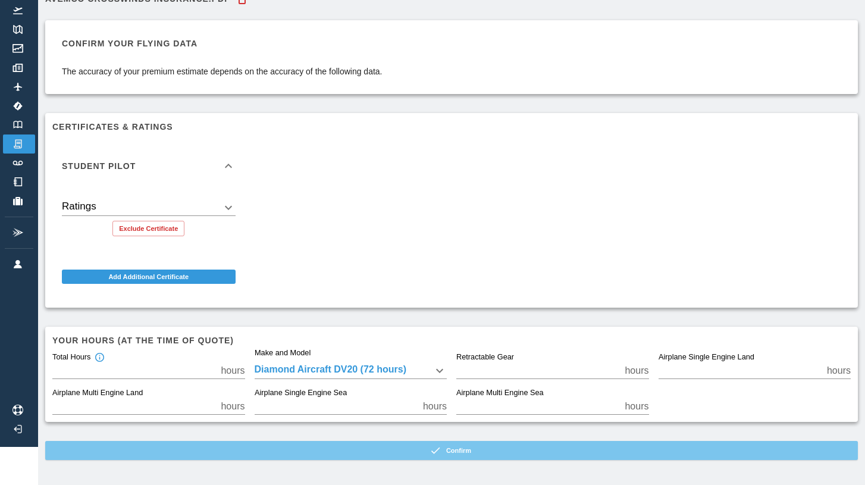
click at [509, 455] on button "Confirm" at bounding box center [451, 450] width 812 height 19
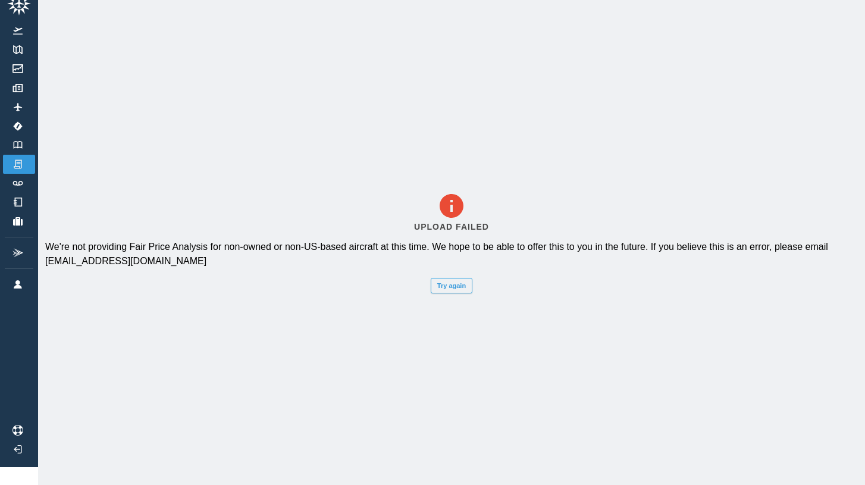
click at [466, 283] on button "Try again" at bounding box center [452, 285] width 42 height 15
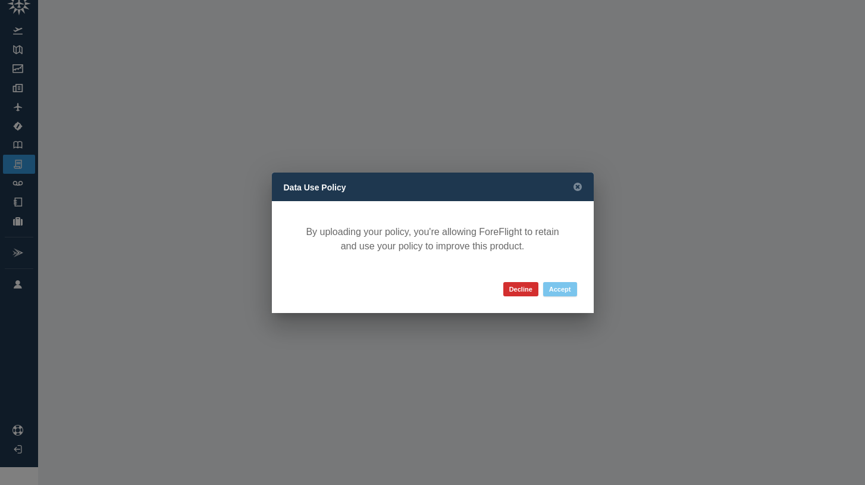
click at [558, 287] on button "Accept" at bounding box center [560, 289] width 34 height 14
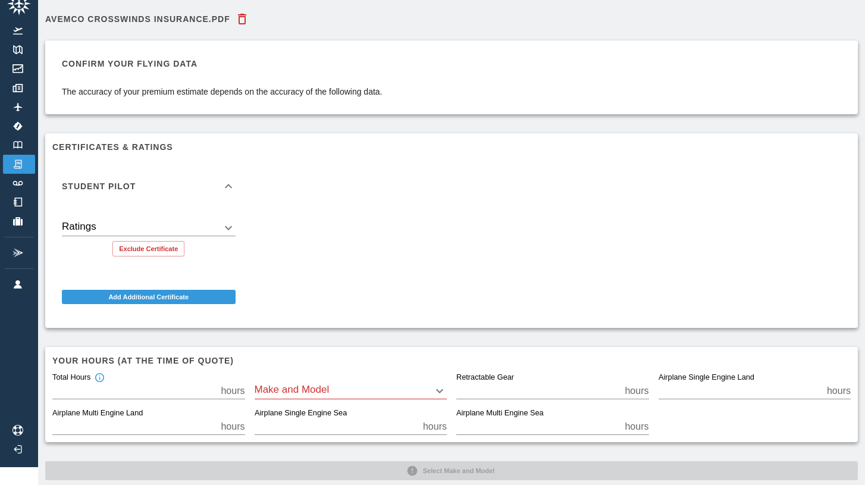
scroll to position [38, 0]
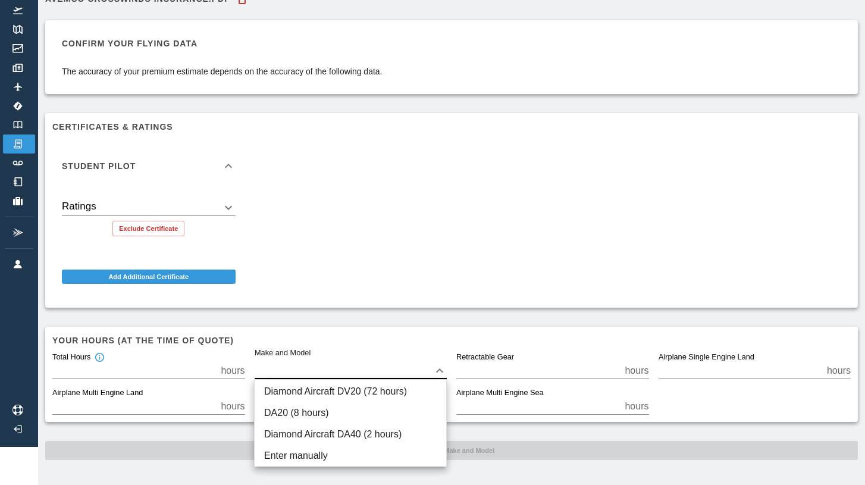
click at [321, 375] on body "Beta AVEMCO Crosswinds Insurance.PDF Confirm your flying data The accuracy of y…" at bounding box center [432, 204] width 865 height 485
click at [326, 393] on li "Diamond Aircraft DV20 (72 hours)" at bounding box center [351, 391] width 192 height 21
type input "****"
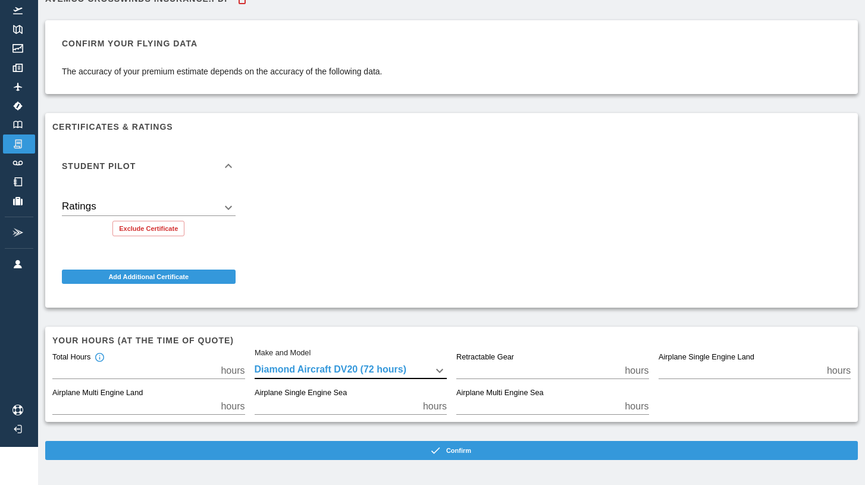
click at [346, 433] on div "AVEMCO Crosswinds Insurance.PDF Confirm your flying data The accuracy of your p…" at bounding box center [451, 223] width 812 height 473
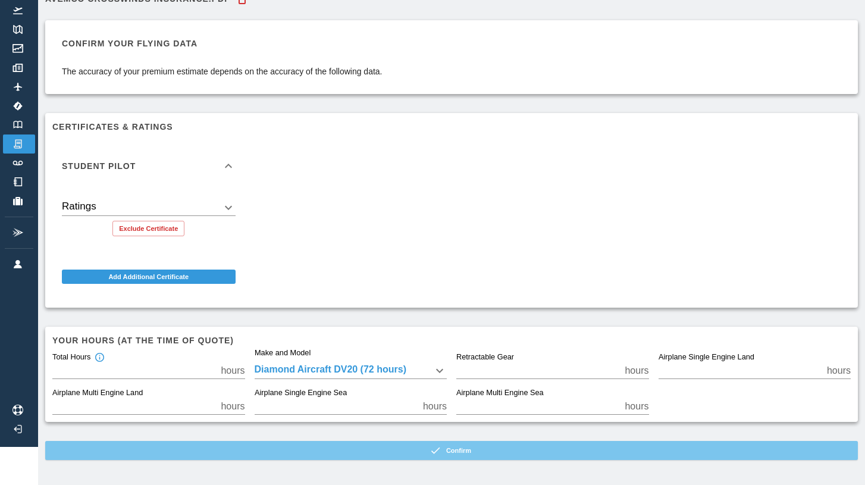
click at [352, 447] on button "Confirm" at bounding box center [451, 450] width 812 height 19
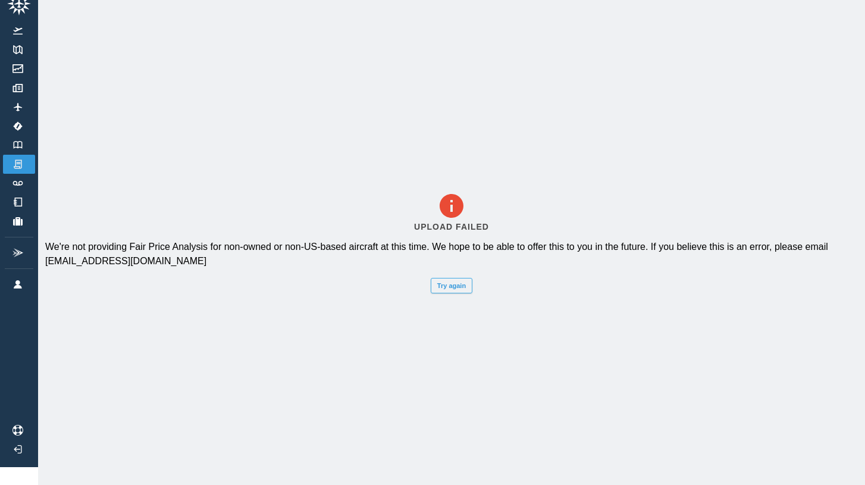
click at [453, 289] on button "Try again" at bounding box center [452, 285] width 42 height 15
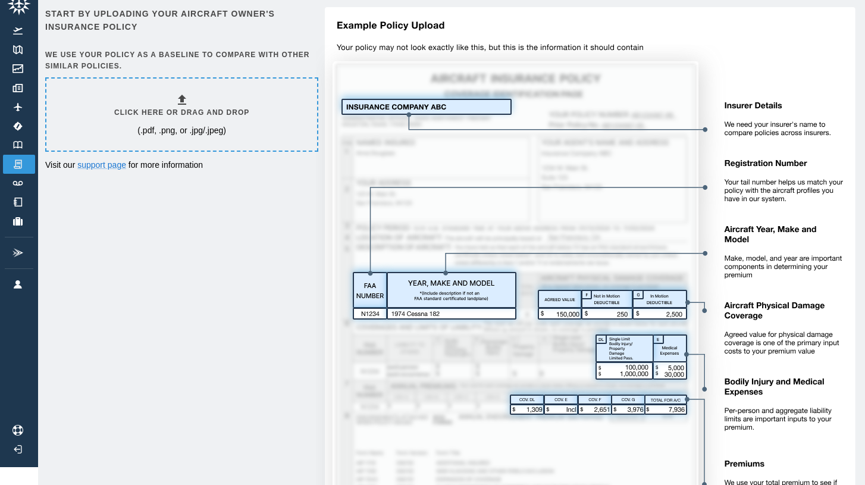
scroll to position [0, 0]
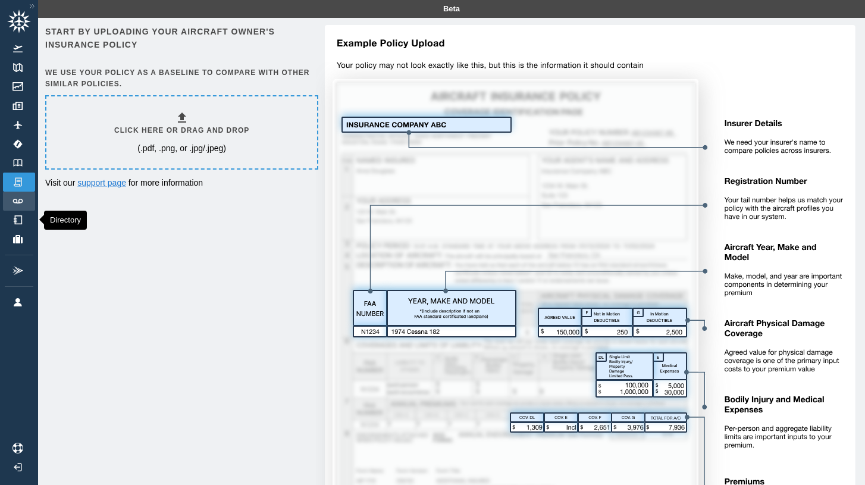
click at [22, 206] on link "Track Logs" at bounding box center [19, 201] width 32 height 19
click at [18, 154] on link "Logbook" at bounding box center [19, 162] width 32 height 19
